Goal: Task Accomplishment & Management: Manage account settings

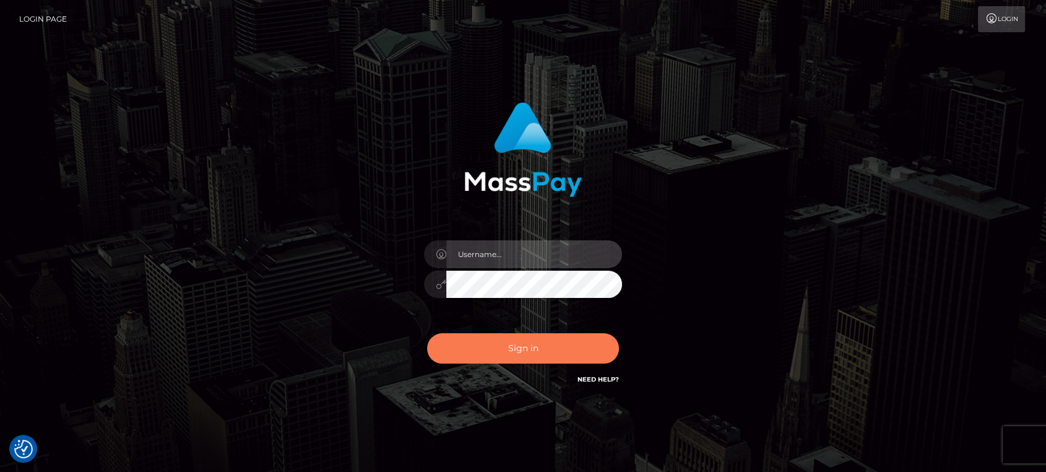
type input "nt.es"
click at [469, 343] on button "Sign in" at bounding box center [523, 348] width 192 height 30
type input "nt.es"
click at [503, 349] on button "Sign in" at bounding box center [523, 348] width 192 height 30
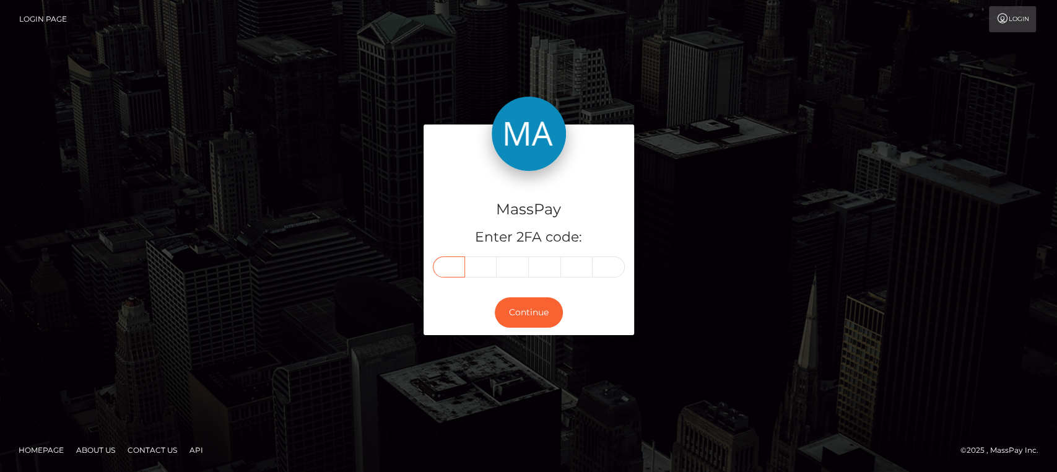
click at [447, 269] on input "text" at bounding box center [449, 266] width 32 height 21
paste input "2"
type input "2"
type input "4"
type input "6"
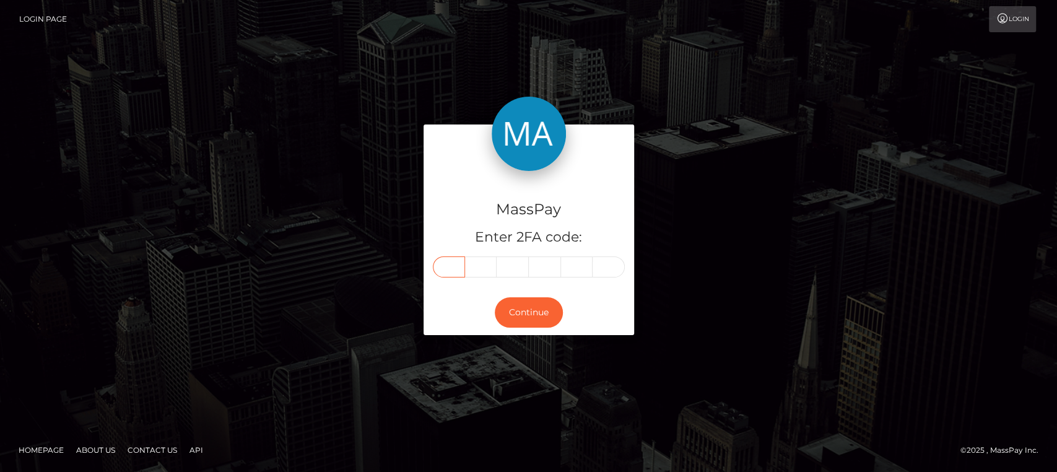
type input "7"
type input "6"
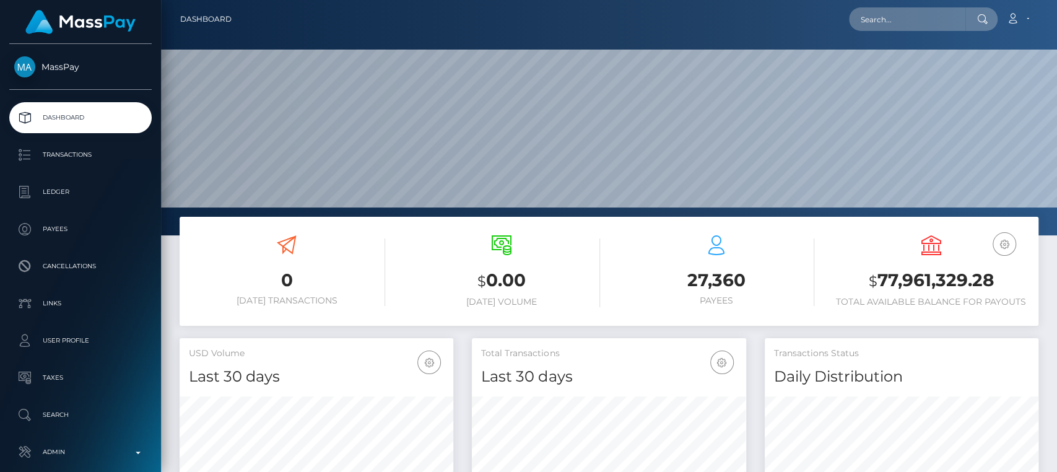
scroll to position [219, 274]
click at [882, 18] on input "text" at bounding box center [907, 19] width 116 height 24
paste input "naomiewoi79@gmail.com"
type input "naomiewoi79@gmail.com"
